Goal: Task Accomplishment & Management: Complete application form

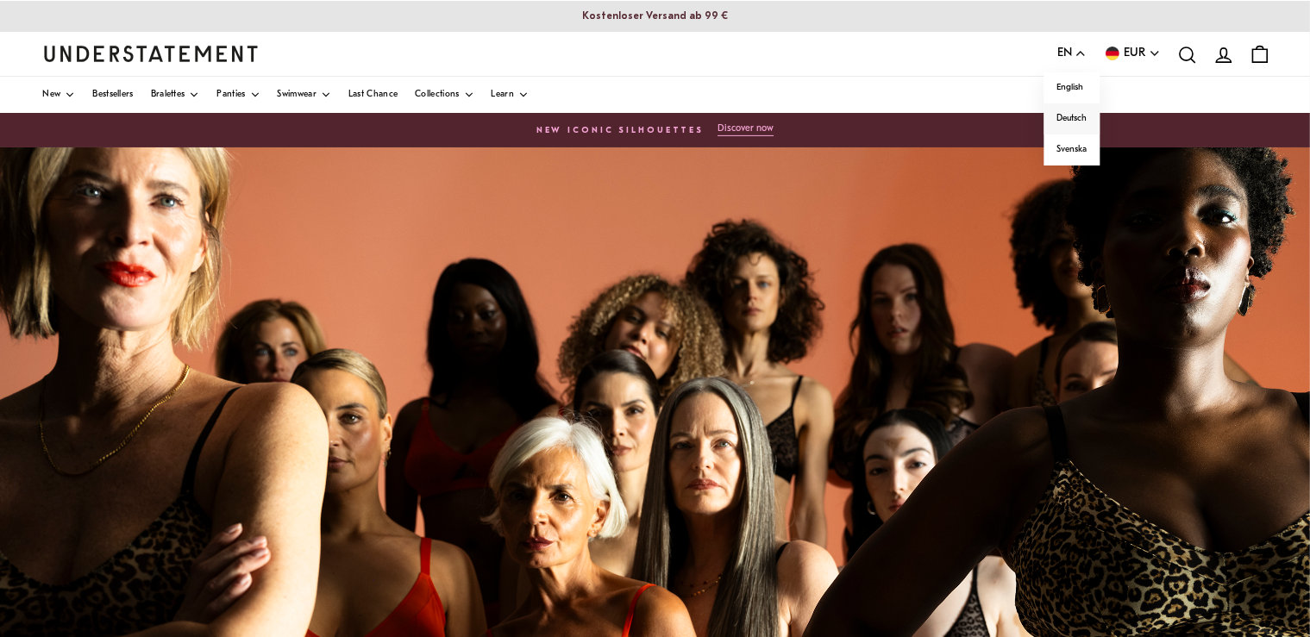
click at [1076, 119] on span "Deutsch" at bounding box center [1072, 119] width 30 height 14
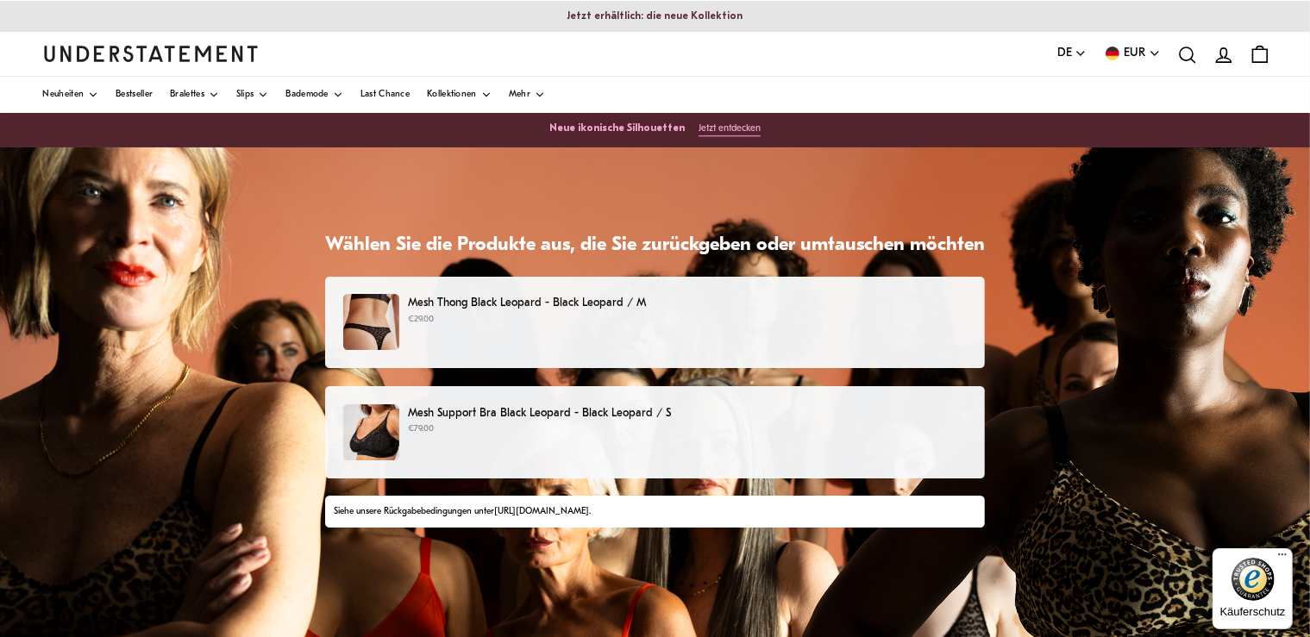
click at [726, 343] on div "Mesh Thong Black Leopard - Black Leopard / M €29.00" at bounding box center [655, 322] width 624 height 56
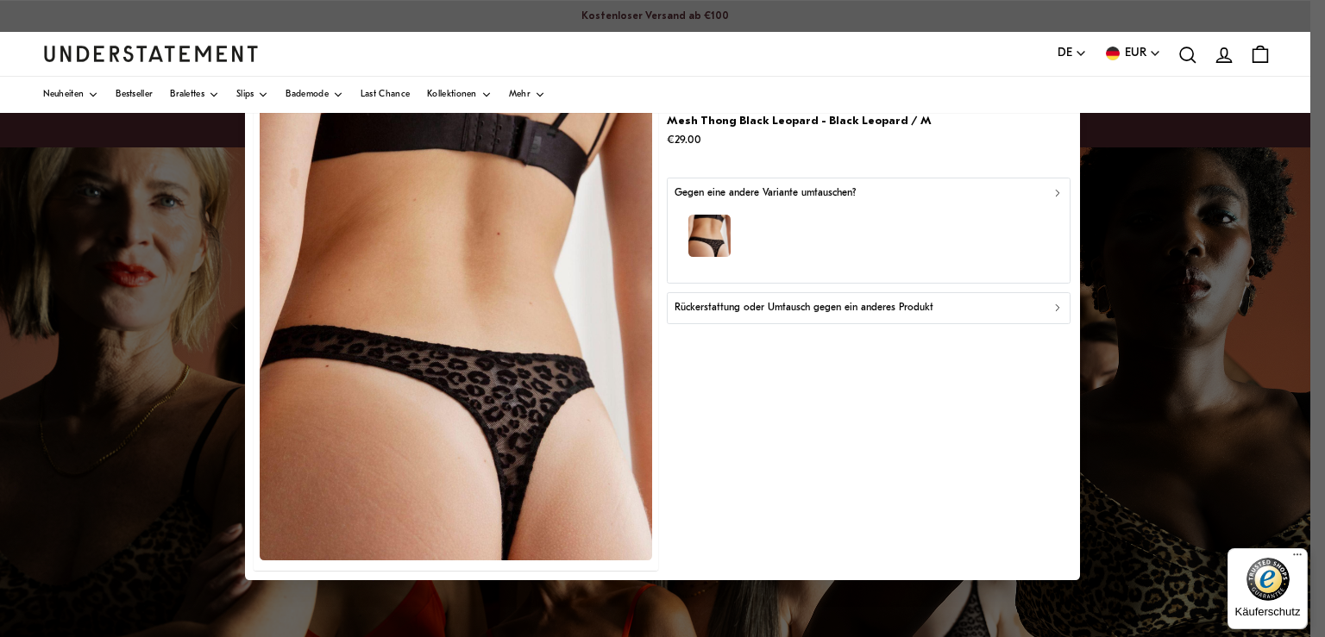
click at [1002, 313] on div "Rückerstattung oder Umtausch gegen ein anderes Produkt" at bounding box center [868, 308] width 389 height 16
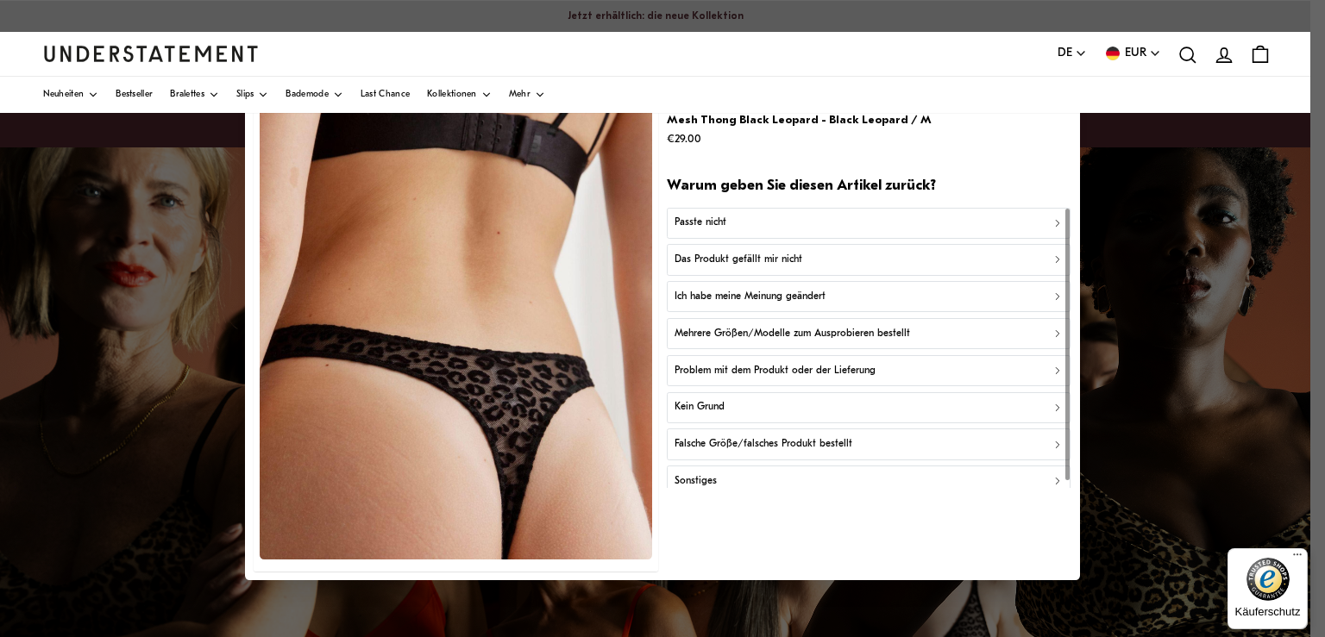
click at [914, 257] on div "Das Produkt gefällt mir nicht" at bounding box center [868, 260] width 389 height 16
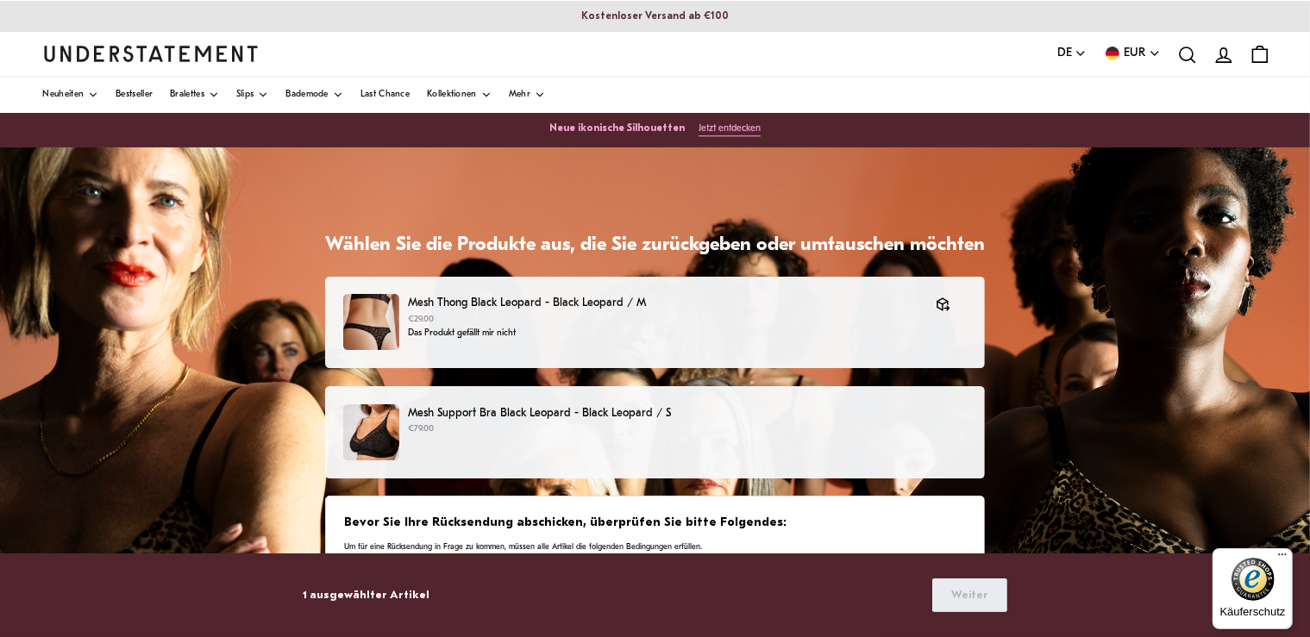
click at [838, 400] on div "Mesh Support Bra Black Leopard - Black Leopard / S €79.00" at bounding box center [655, 432] width 660 height 92
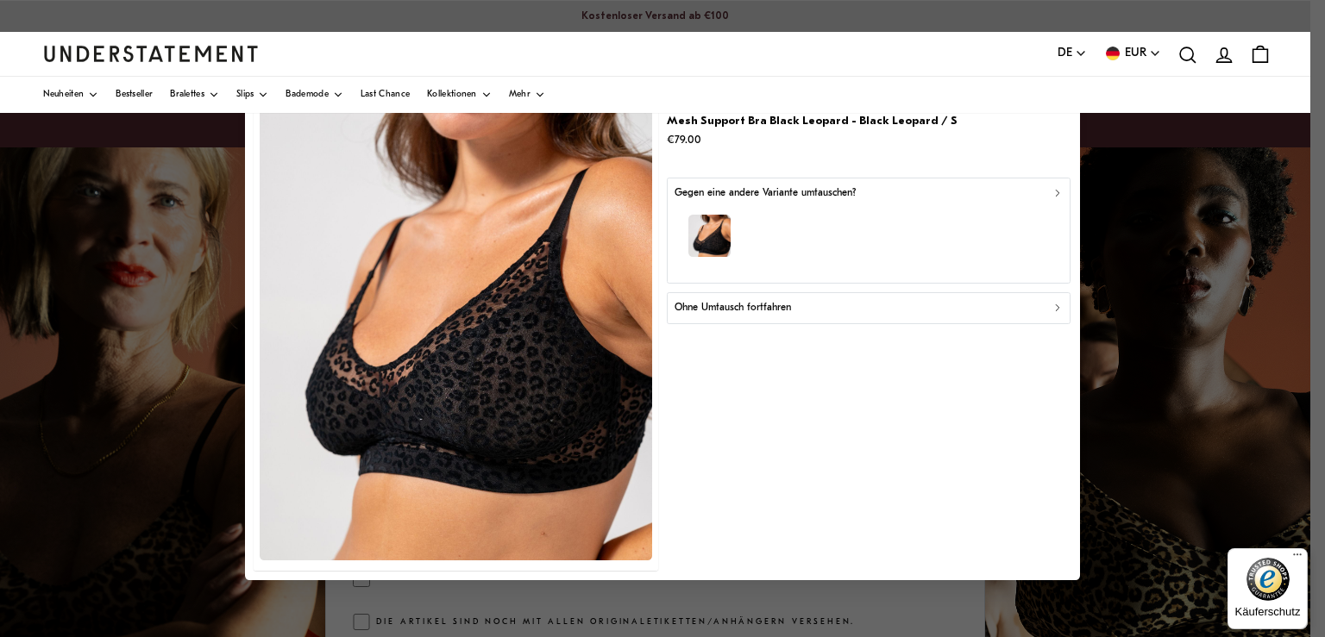
click at [885, 299] on button "Ohne Umtausch fortfahren" at bounding box center [869, 307] width 404 height 31
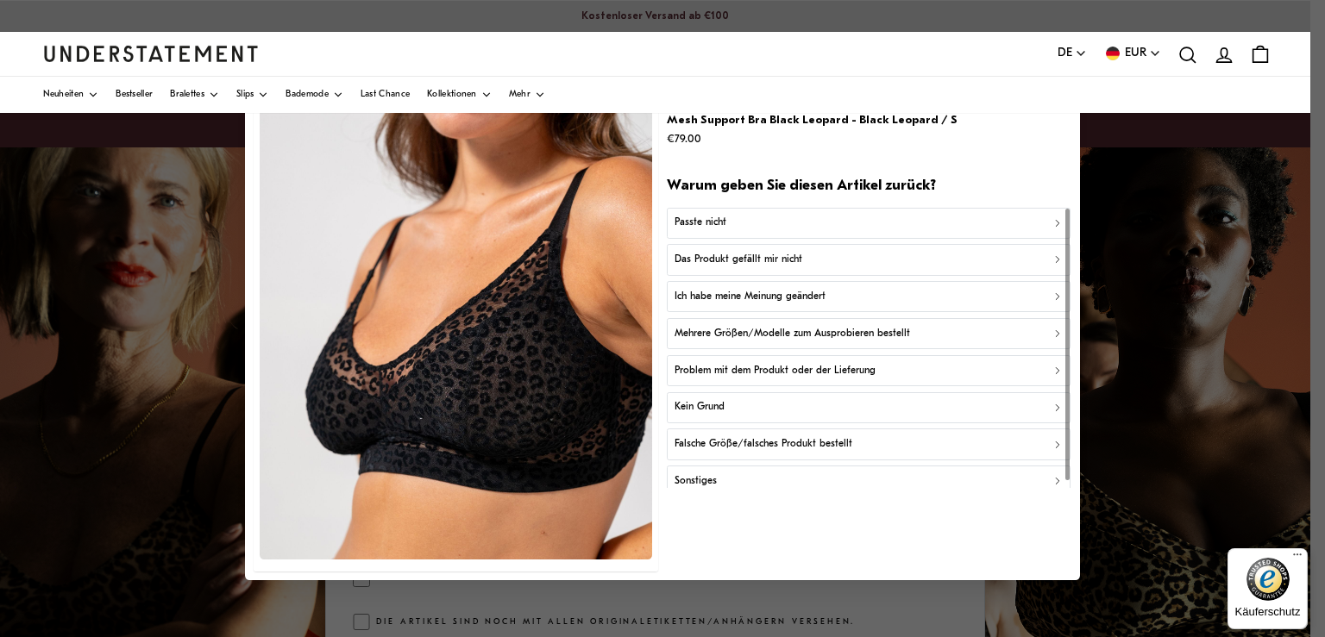
click at [905, 229] on div "Passte nicht" at bounding box center [868, 224] width 389 height 16
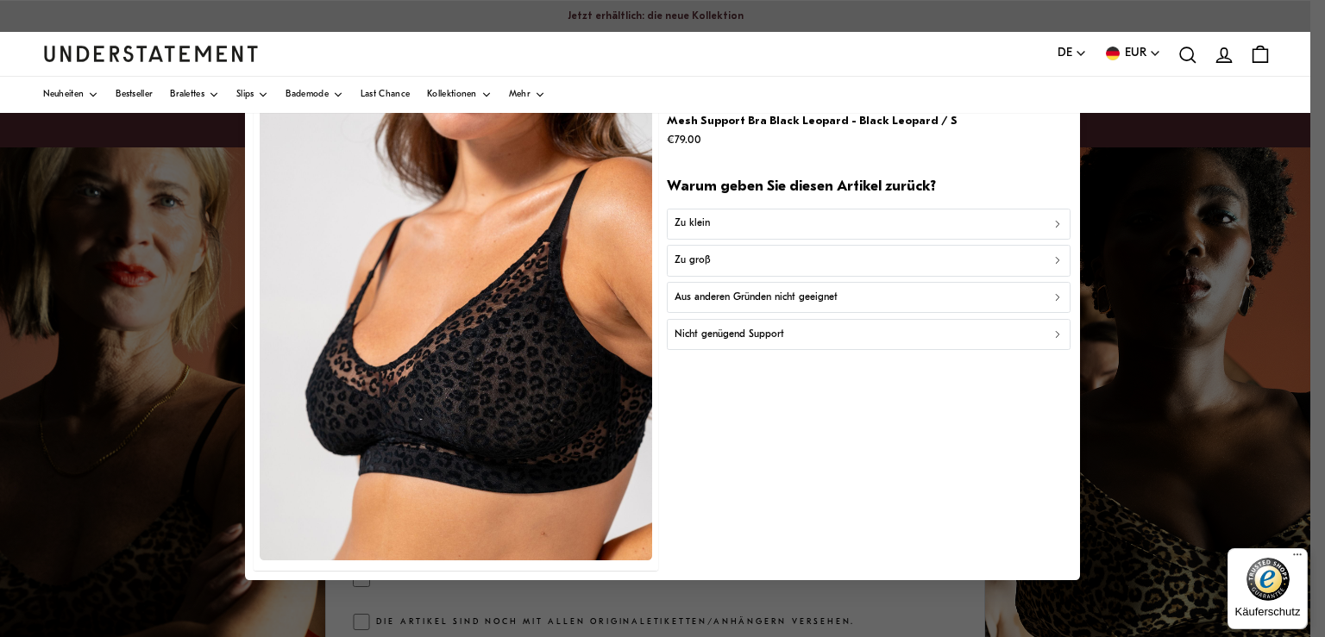
click at [875, 257] on div "Zu groß" at bounding box center [868, 261] width 389 height 16
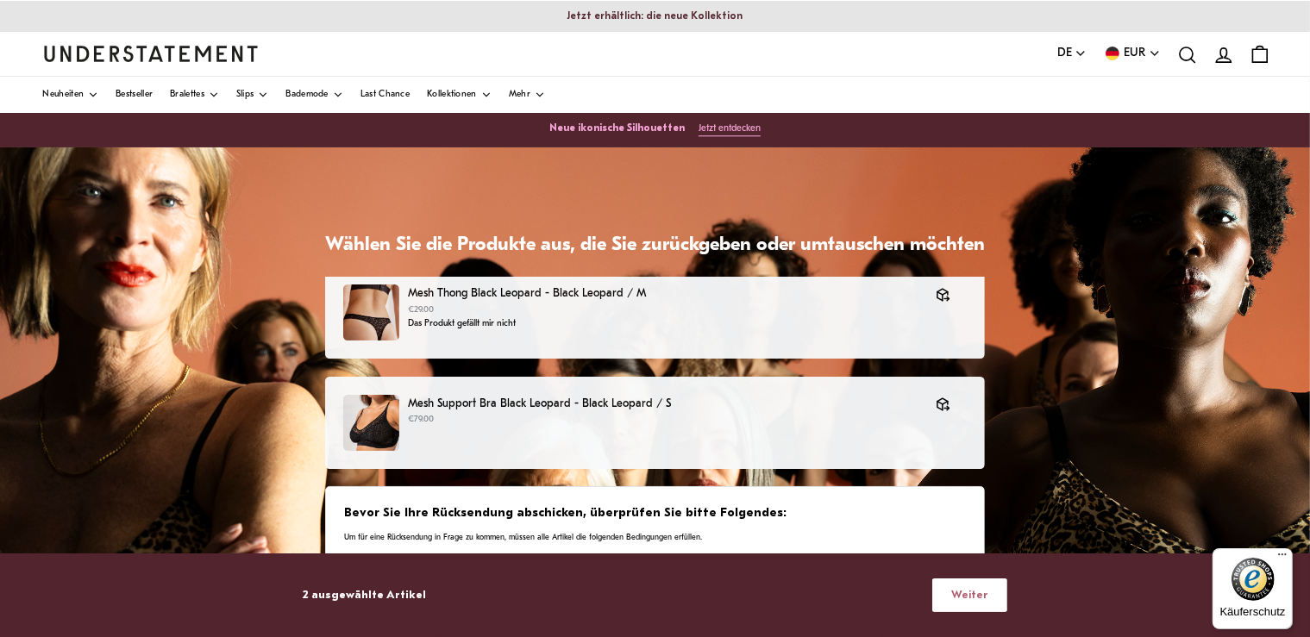
click at [976, 596] on span "Weiter" at bounding box center [969, 596] width 37 height 32
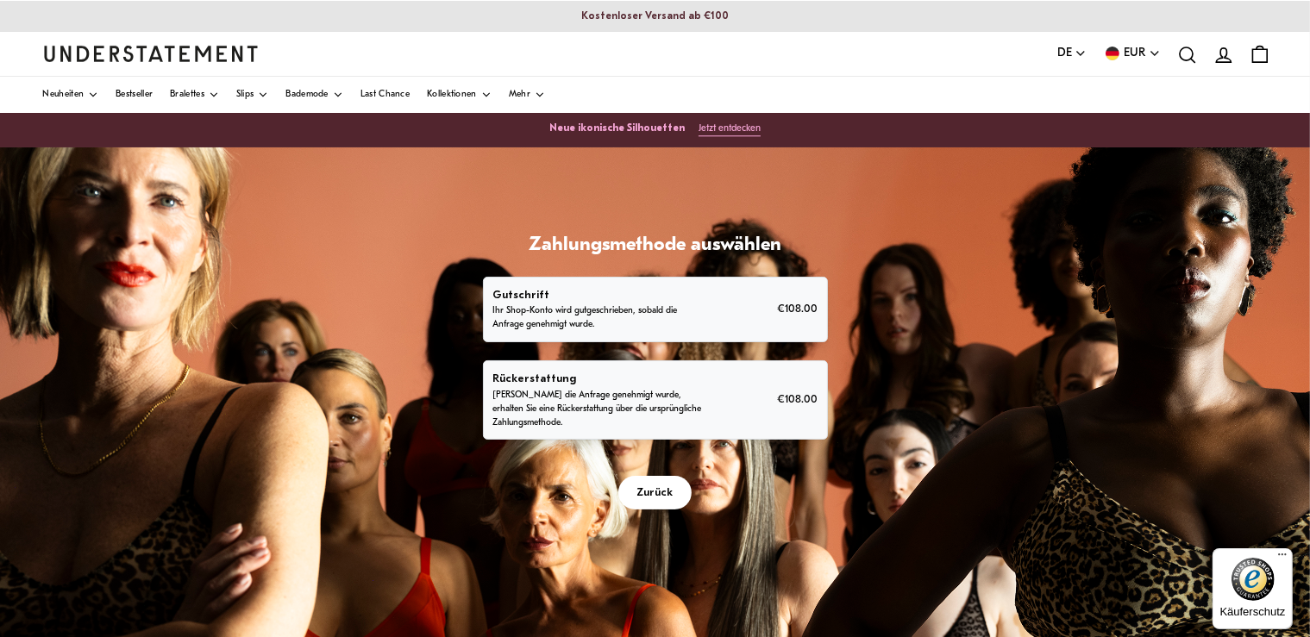
click at [719, 406] on div "Rückerstattung [PERSON_NAME] die Anfrage genehmigt wurde, erhalten Sie eine Rüc…" at bounding box center [654, 400] width 325 height 60
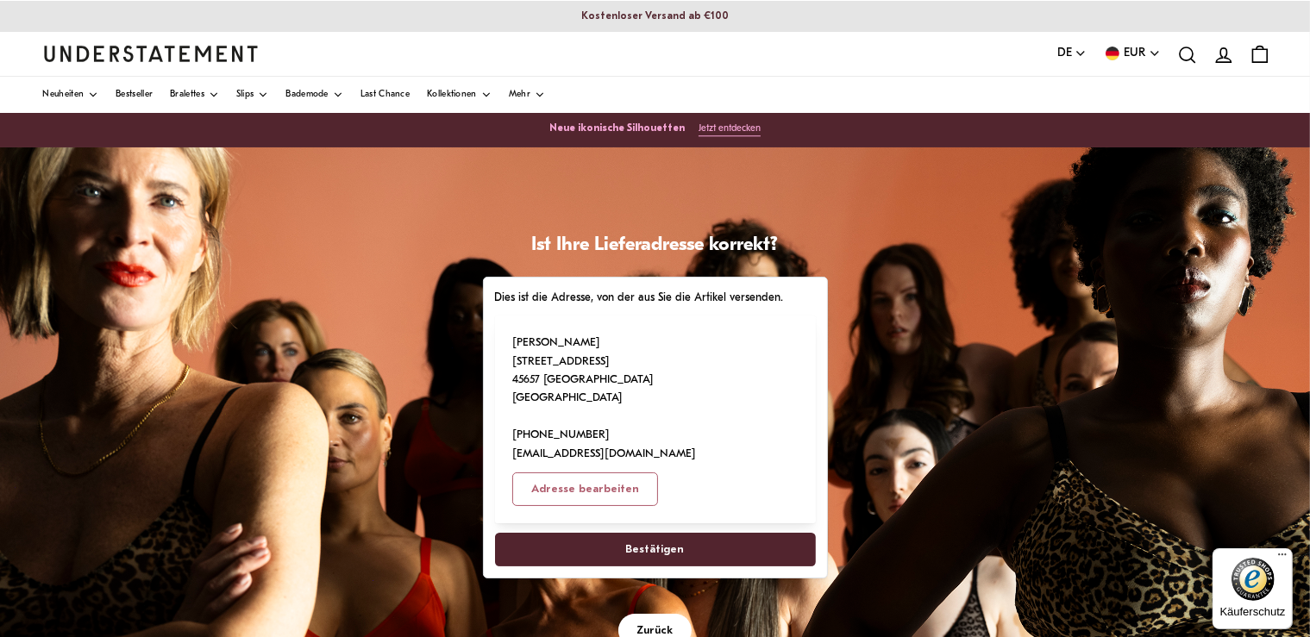
click at [657, 534] on span "Bestätigen" at bounding box center [655, 550] width 59 height 32
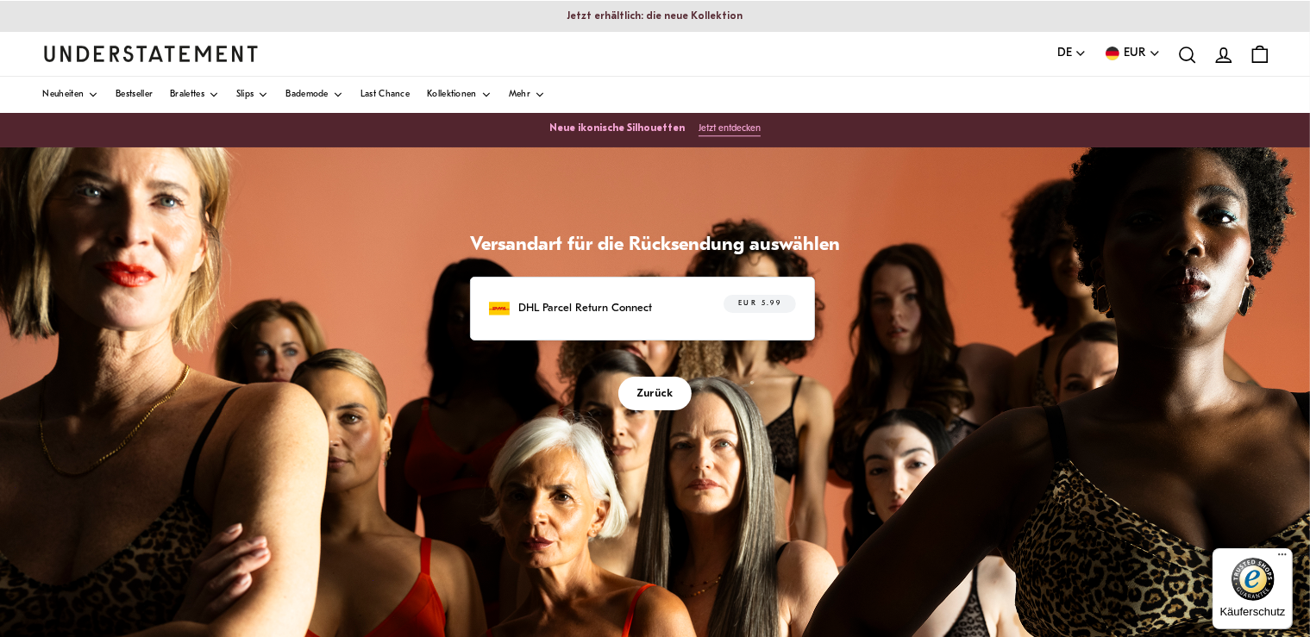
click at [661, 303] on div "DHL Parcel Return Connect EUR 5.99" at bounding box center [642, 308] width 307 height 27
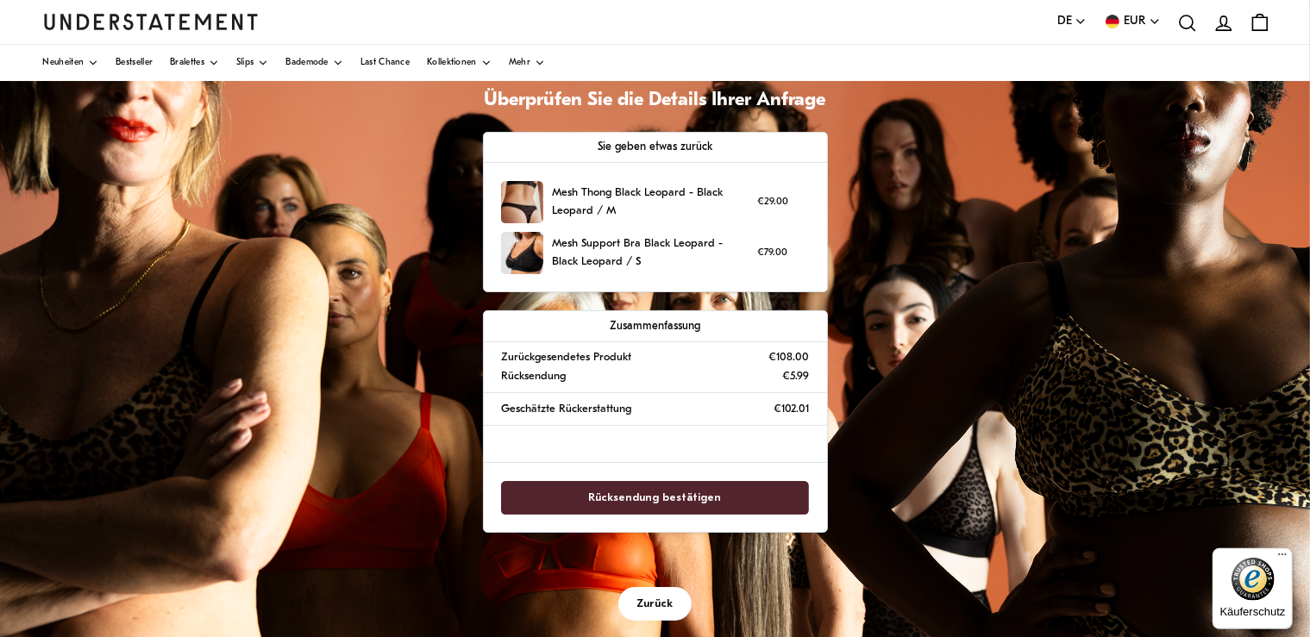
scroll to position [147, 0]
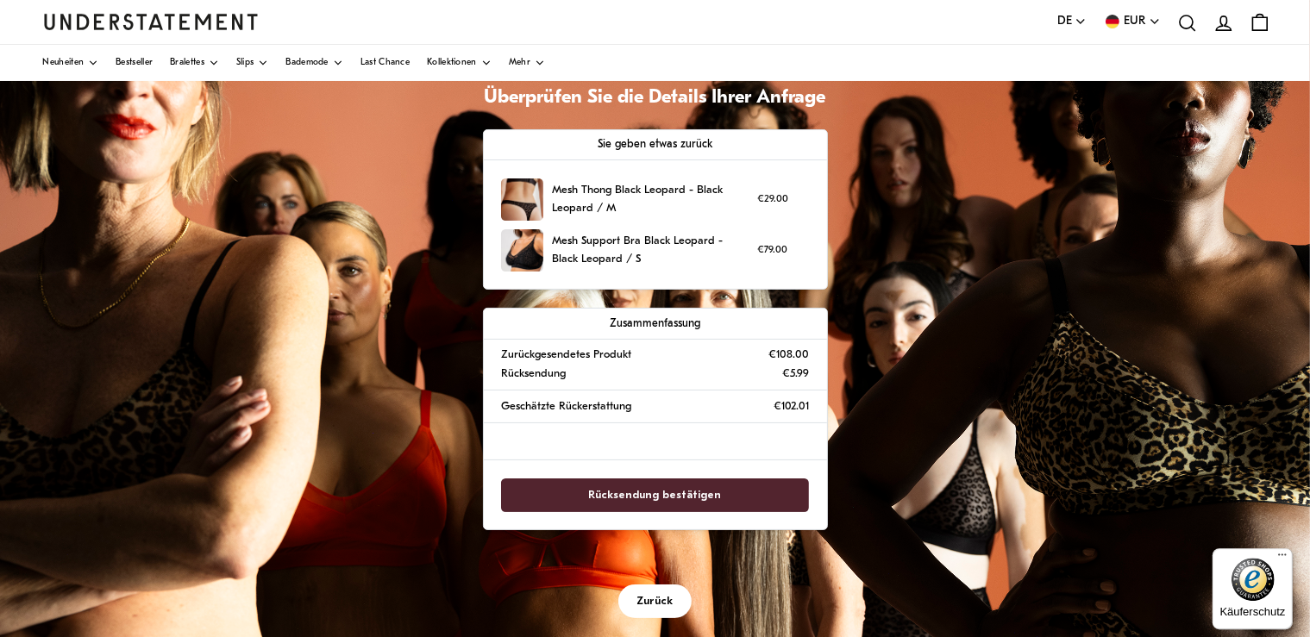
click at [684, 492] on span "Rücksendung bestätigen" at bounding box center [655, 496] width 133 height 32
